Goal: Task Accomplishment & Management: Use online tool/utility

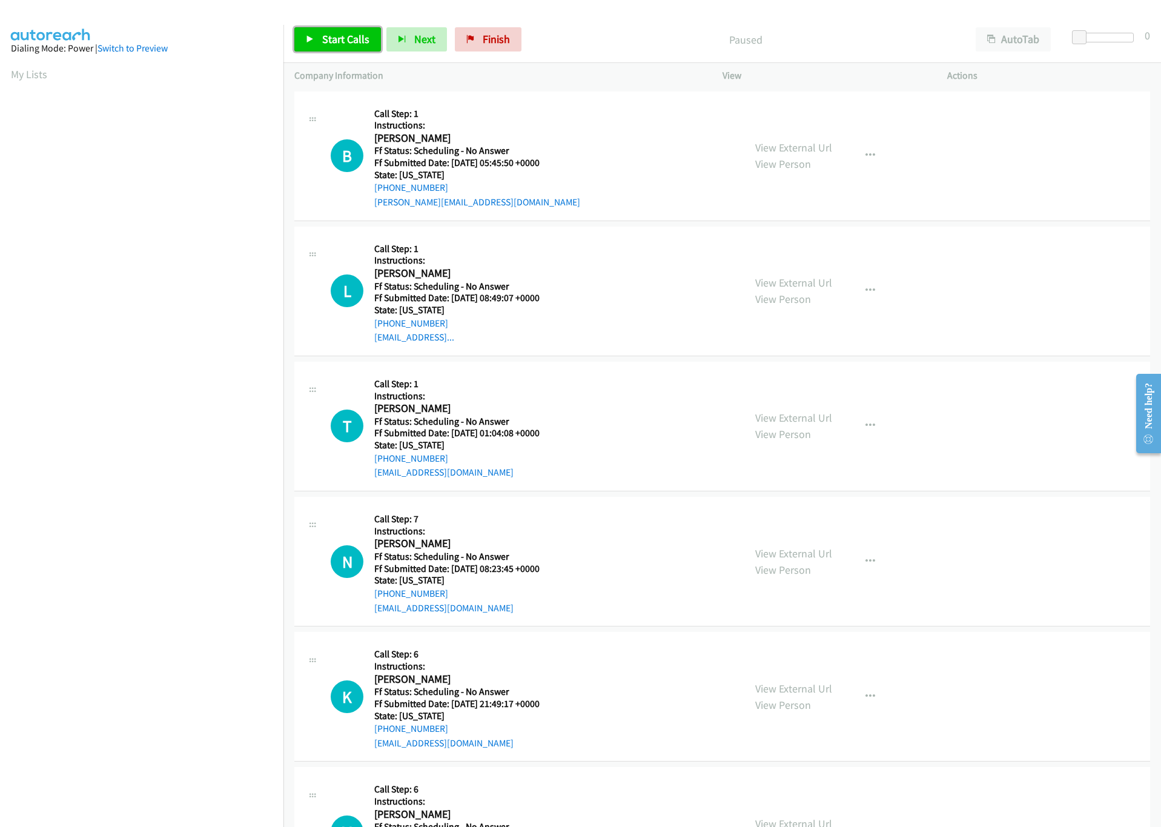
click at [323, 36] on span "Start Calls" at bounding box center [345, 39] width 47 height 14
click at [1101, 38] on div at bounding box center [1100, 38] width 56 height 10
click at [1095, 38] on span at bounding box center [1097, 37] width 15 height 15
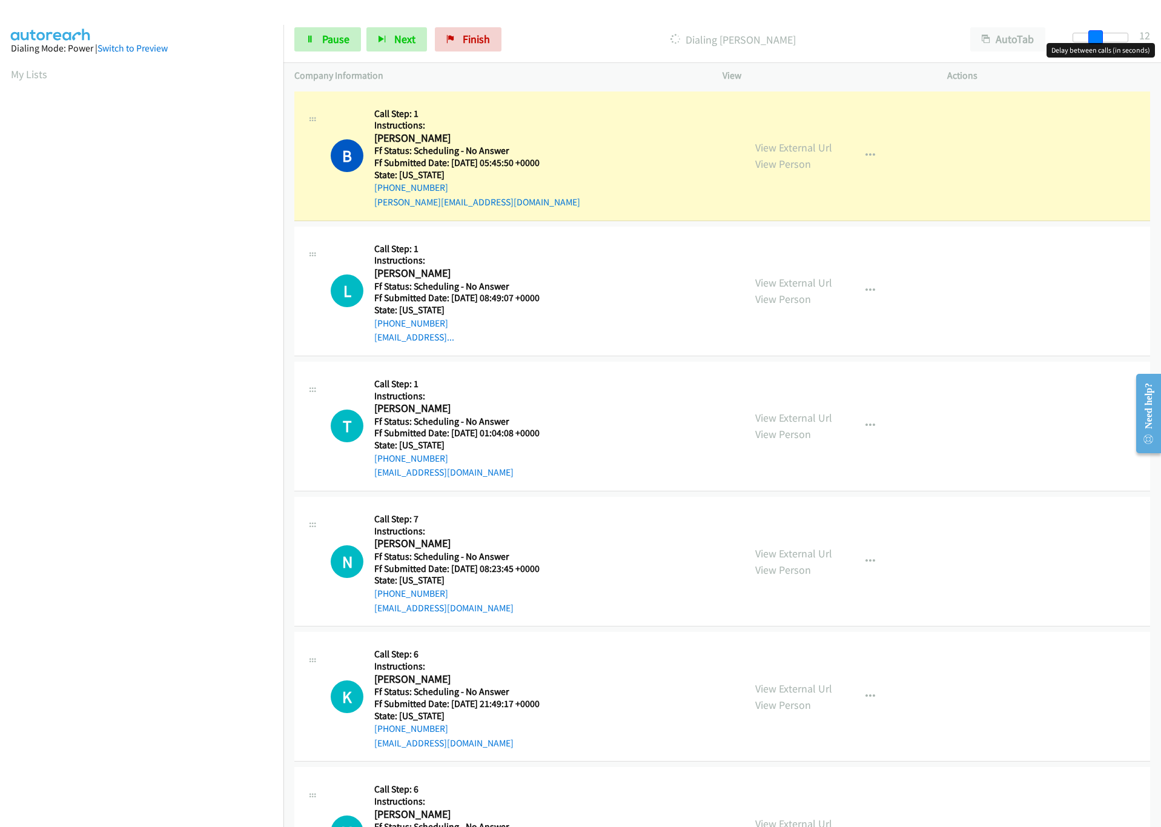
click at [1094, 38] on span at bounding box center [1095, 37] width 15 height 15
click at [804, 147] on link "View External Url" at bounding box center [793, 147] width 77 height 14
click at [333, 38] on span "Pause" at bounding box center [335, 39] width 27 height 14
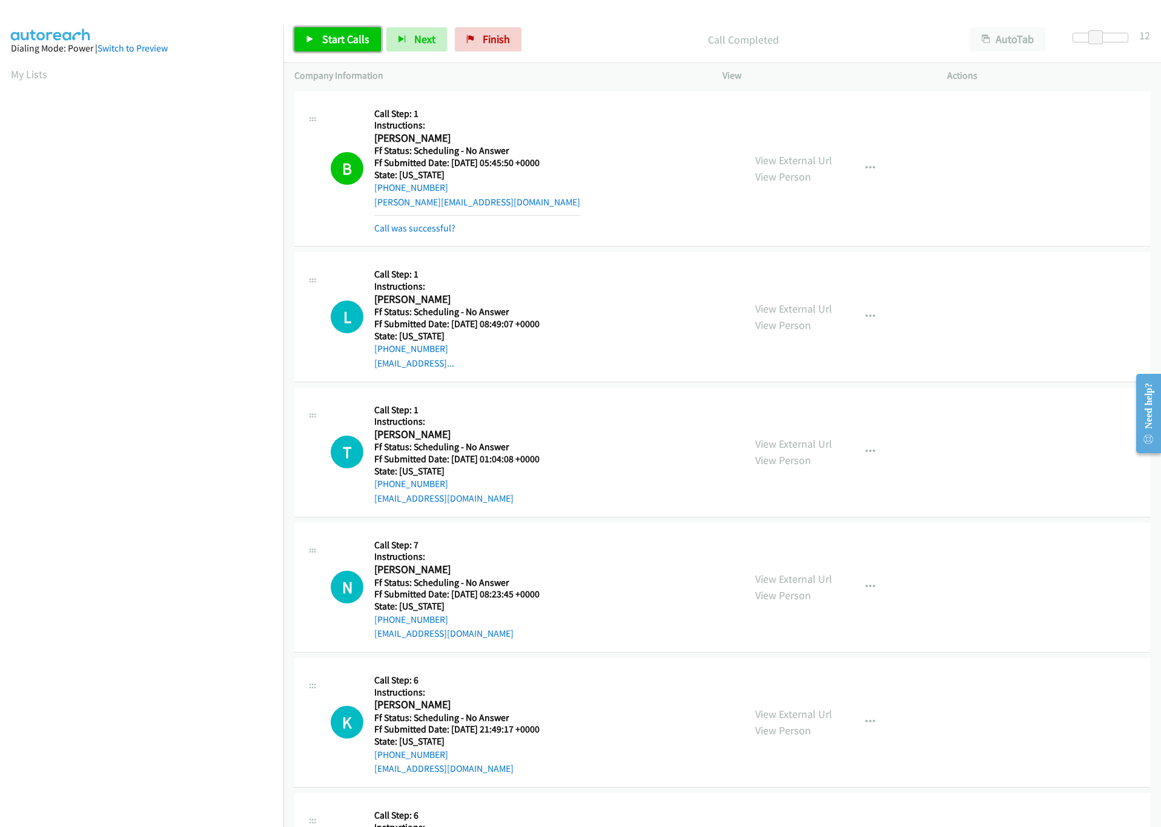
click at [328, 35] on span "Start Calls" at bounding box center [345, 39] width 47 height 14
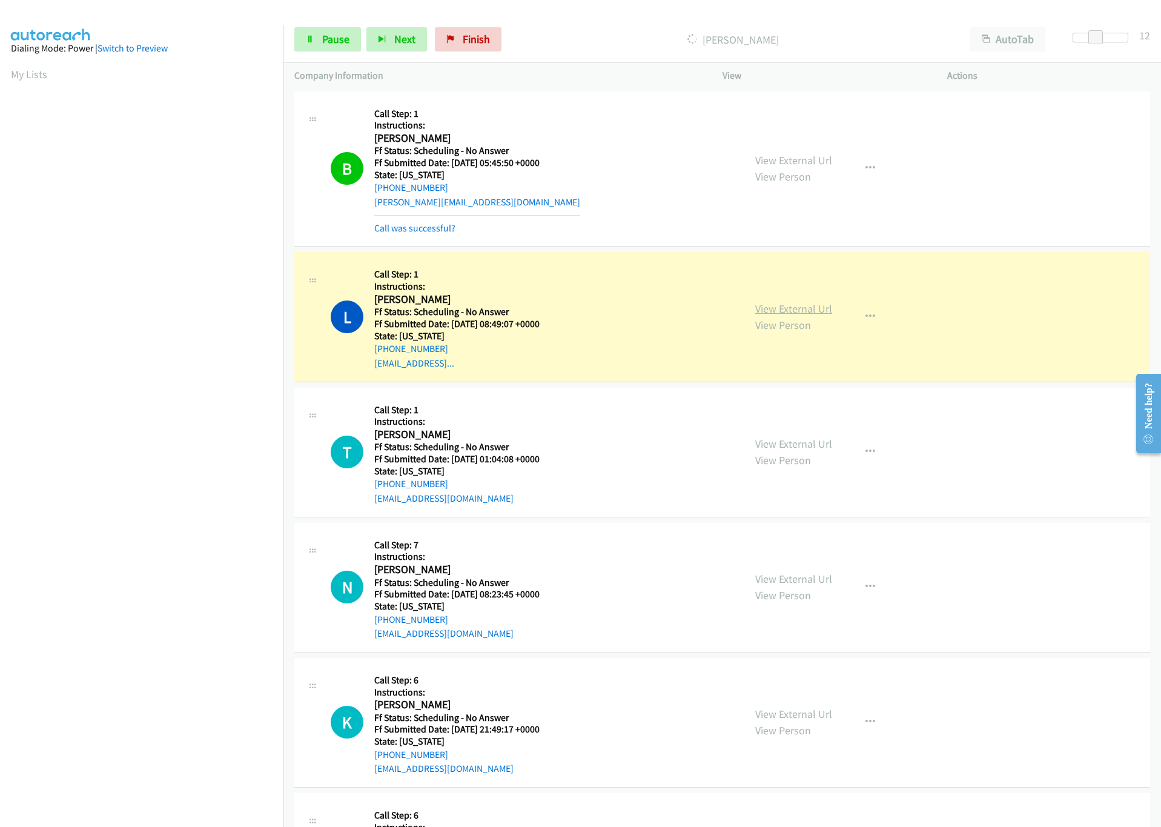
click at [808, 306] on link "View External Url" at bounding box center [793, 309] width 77 height 14
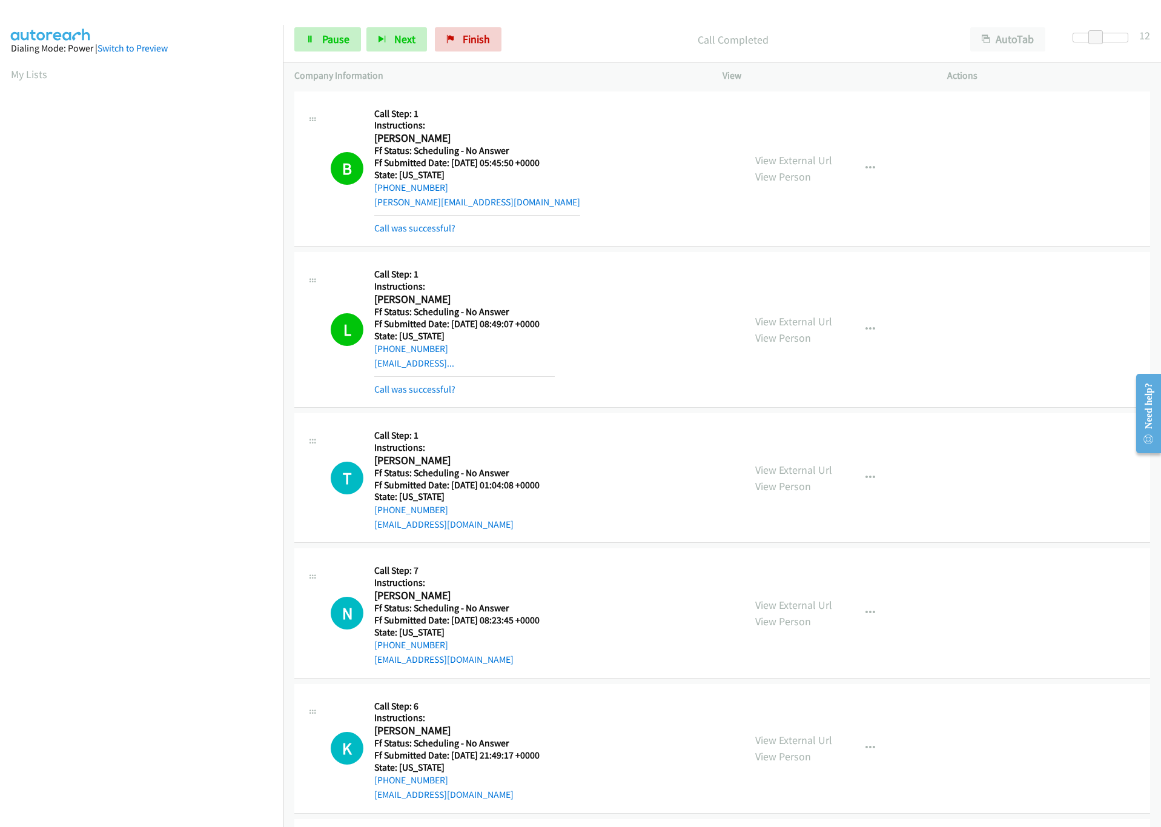
click at [342, 55] on div "Start Calls Pause Next Finish Call Completed AutoTab AutoTab 12" at bounding box center [721, 39] width 877 height 47
click at [340, 47] on link "Pause" at bounding box center [327, 39] width 67 height 24
drag, startPoint x: 496, startPoint y: 37, endPoint x: 622, endPoint y: 66, distance: 129.3
click at [496, 37] on span "Finish" at bounding box center [496, 39] width 27 height 14
